Goal: Navigation & Orientation: Understand site structure

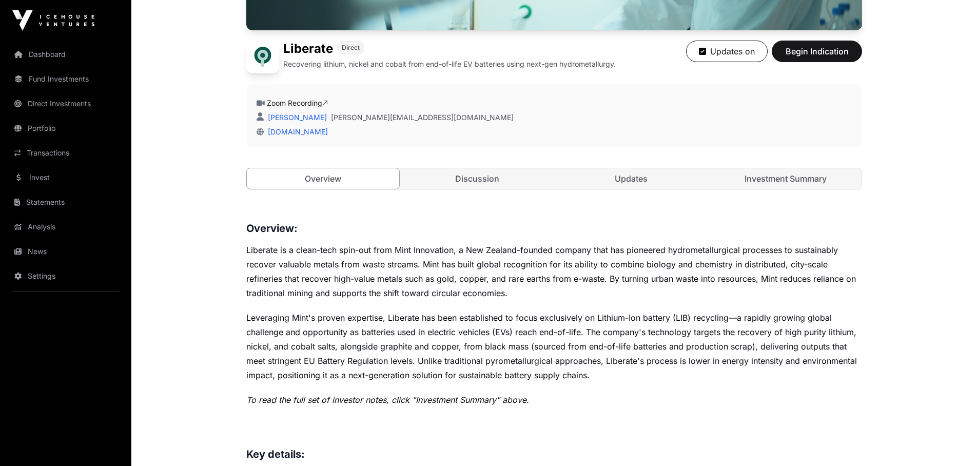
scroll to position [261, 0]
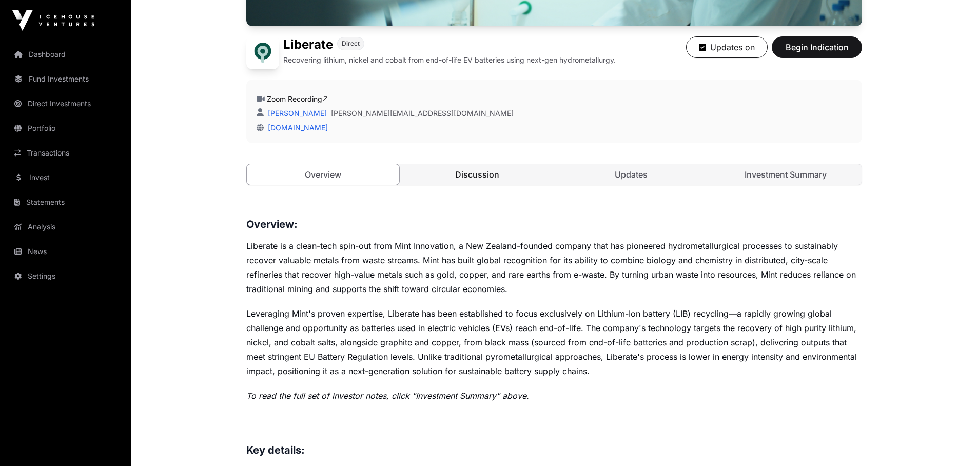
click at [506, 179] on link "Discussion" at bounding box center [477, 174] width 152 height 21
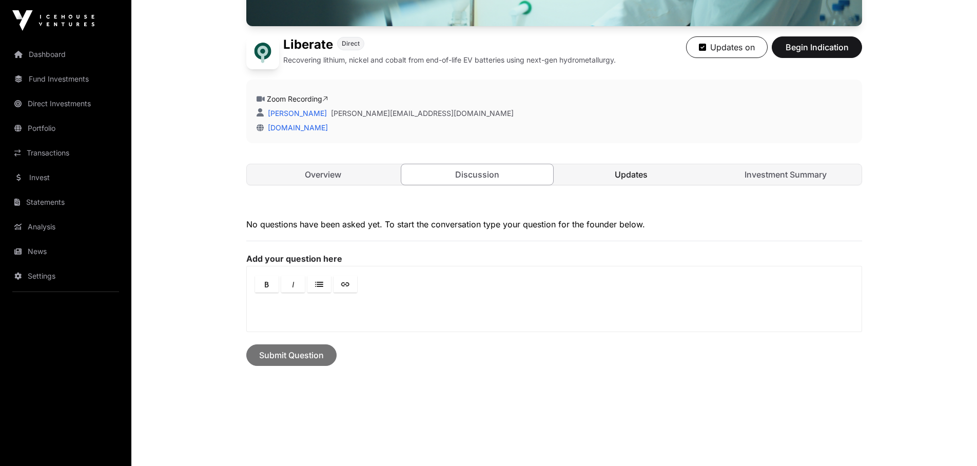
click at [645, 172] on link "Updates" at bounding box center [631, 174] width 152 height 21
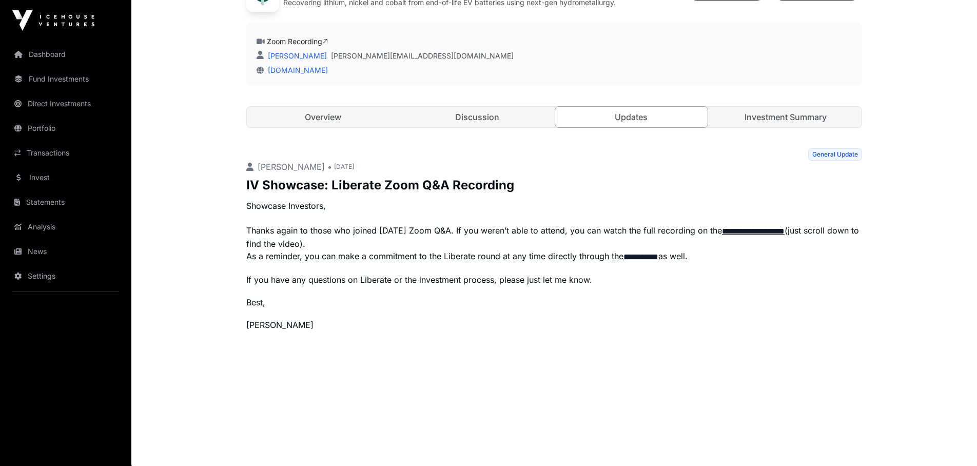
scroll to position [319, 0]
click at [777, 229] on link "**********" at bounding box center [753, 231] width 63 height 8
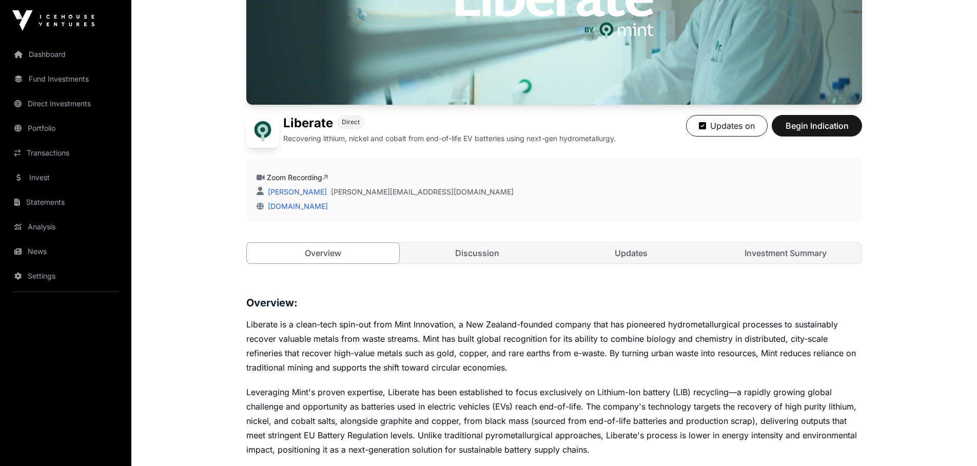
scroll to position [199, 0]
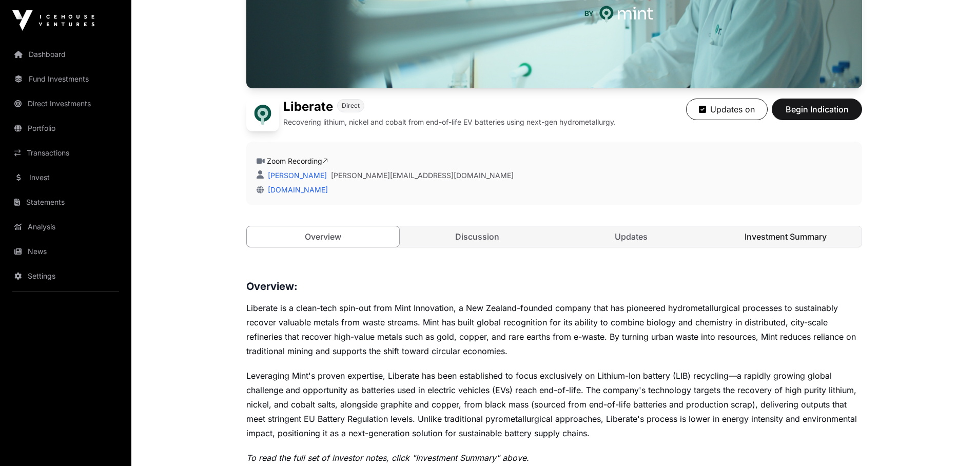
click at [798, 235] on link "Investment Summary" at bounding box center [786, 236] width 152 height 21
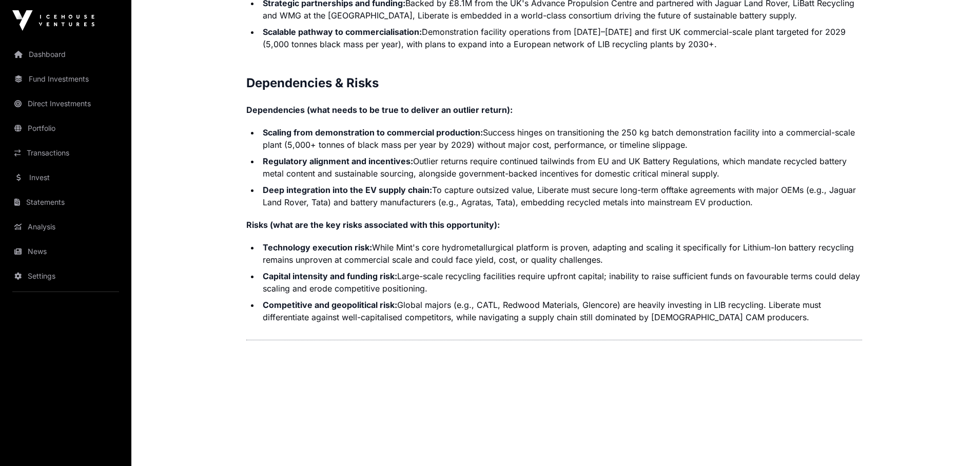
scroll to position [2268, 0]
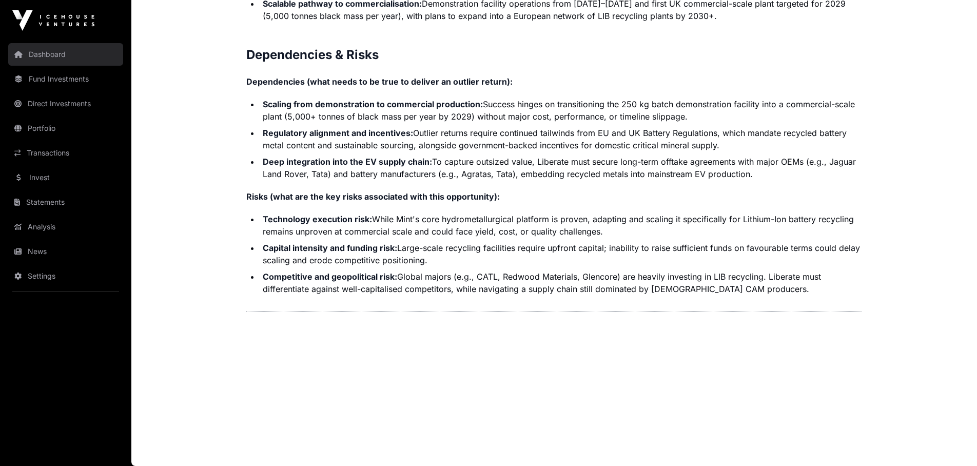
click at [63, 63] on link "Dashboard" at bounding box center [65, 54] width 115 height 23
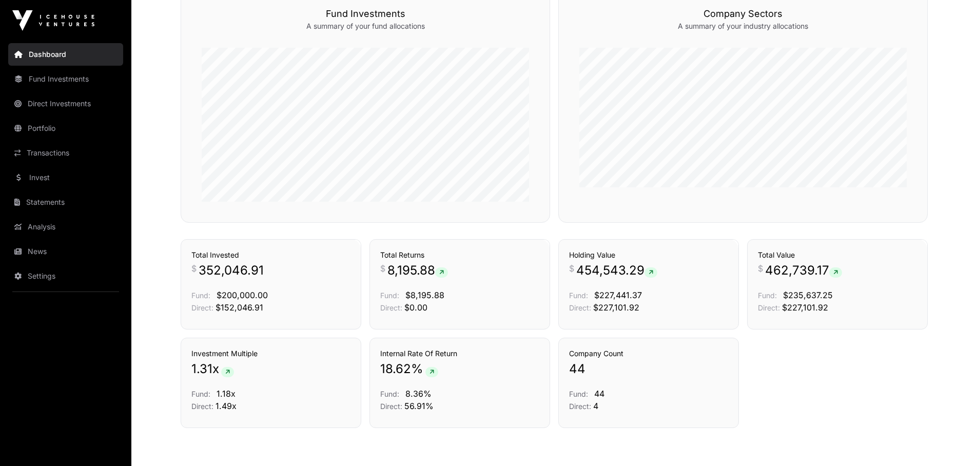
scroll to position [606, 0]
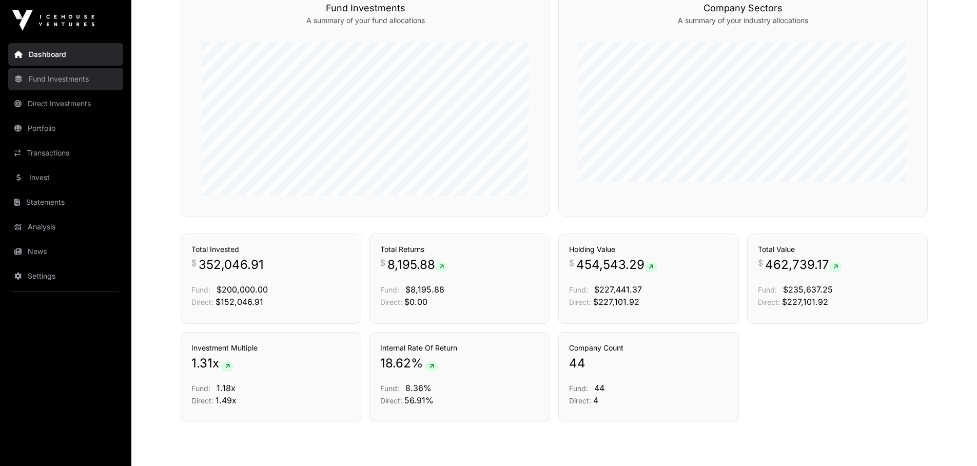
click at [83, 75] on link "Fund Investments" at bounding box center [65, 79] width 115 height 23
click at [47, 80] on link "Fund Investments" at bounding box center [65, 79] width 115 height 23
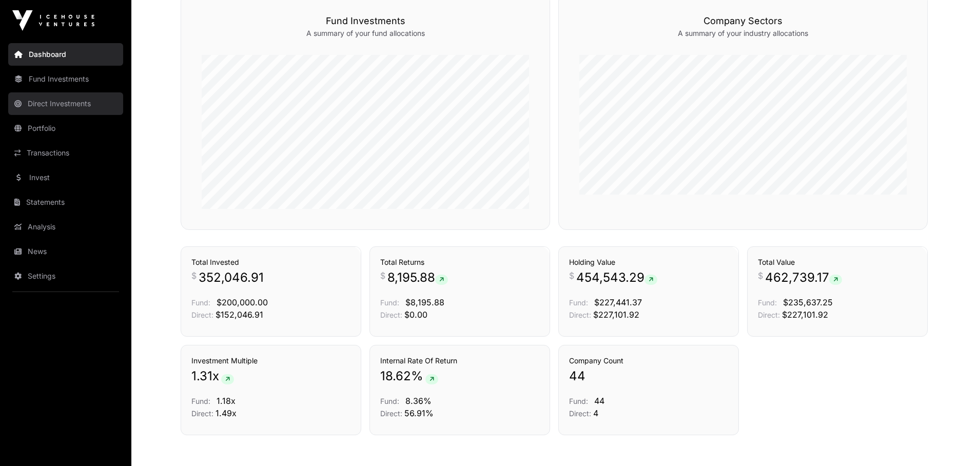
scroll to position [541, 0]
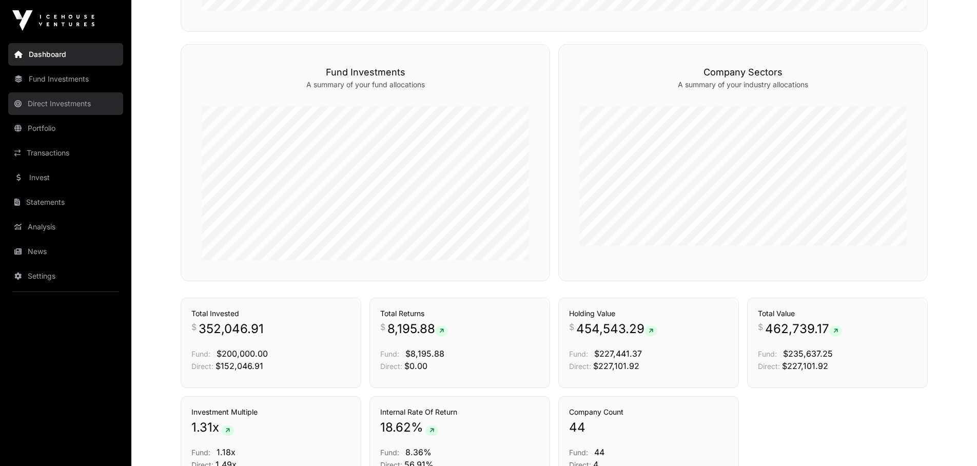
click at [41, 108] on link "Direct Investments" at bounding box center [65, 103] width 115 height 23
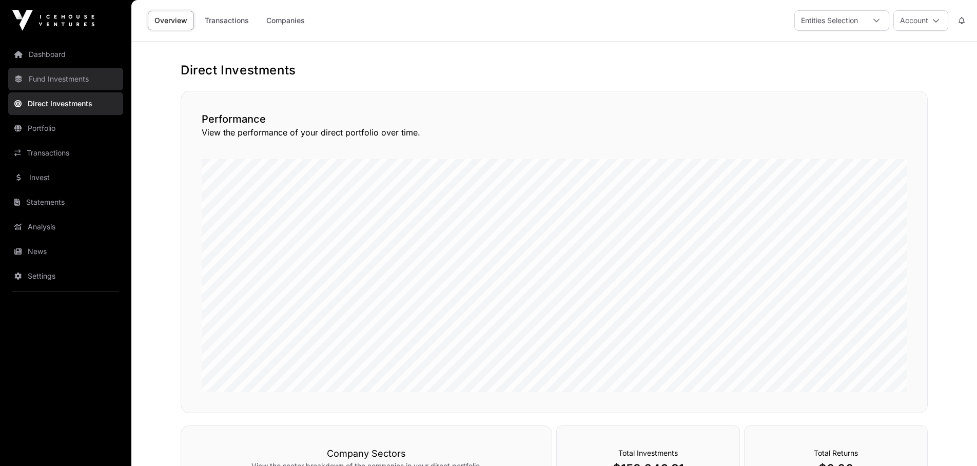
click at [37, 83] on link "Fund Investments" at bounding box center [65, 79] width 115 height 23
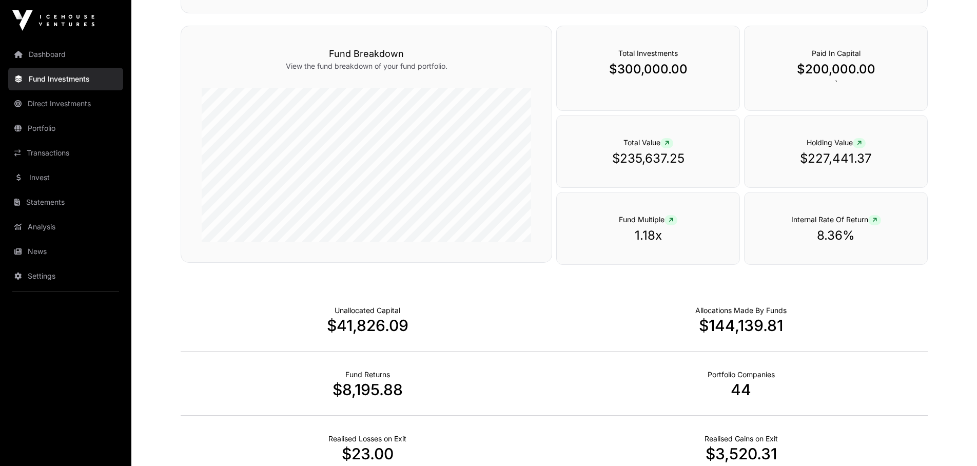
scroll to position [337, 0]
